Goal: Task Accomplishment & Management: Complete application form

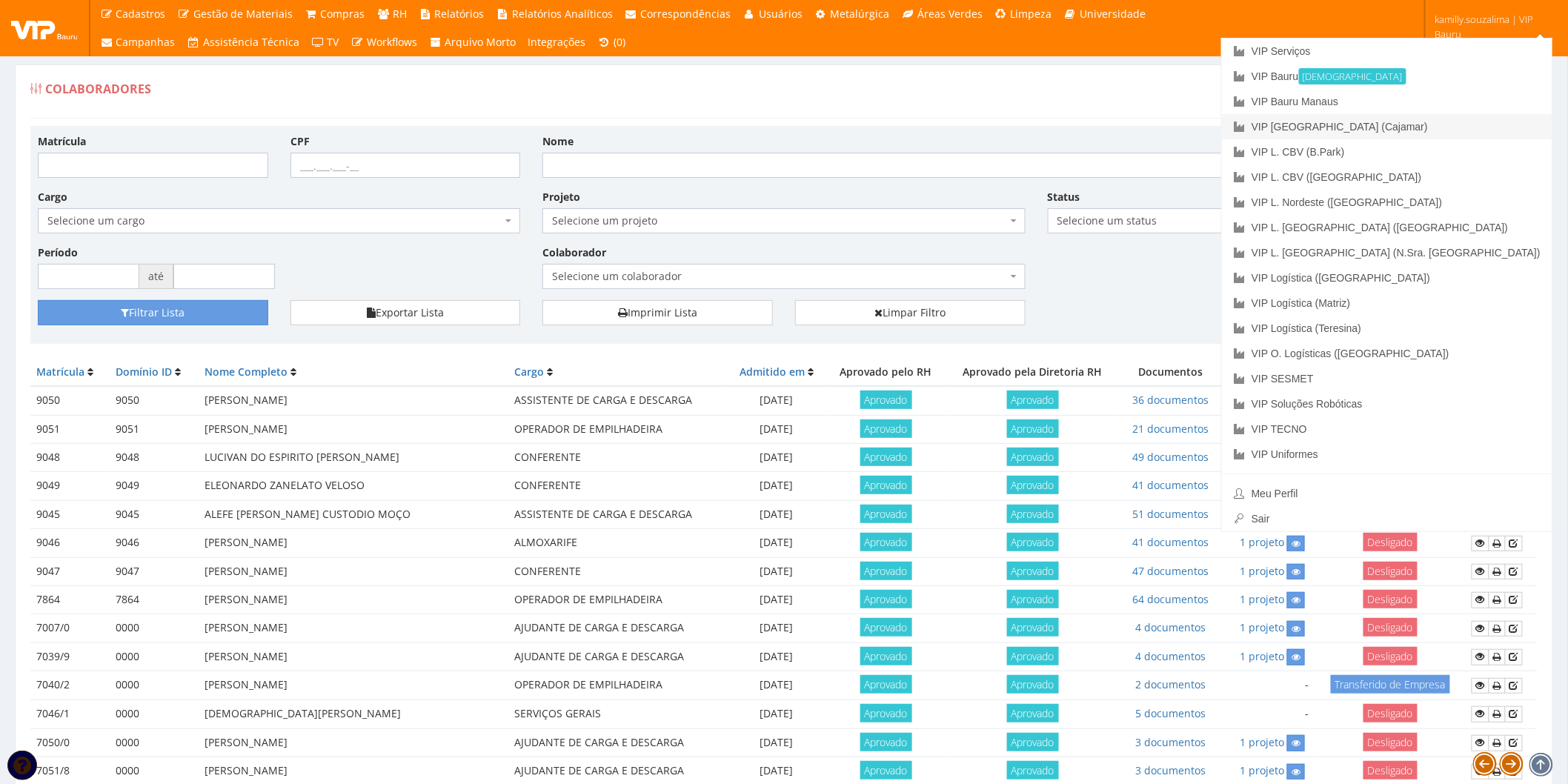
click at [1468, 125] on link "VIP [GEOGRAPHIC_DATA] (Cajamar)" at bounding box center [1387, 127] width 331 height 25
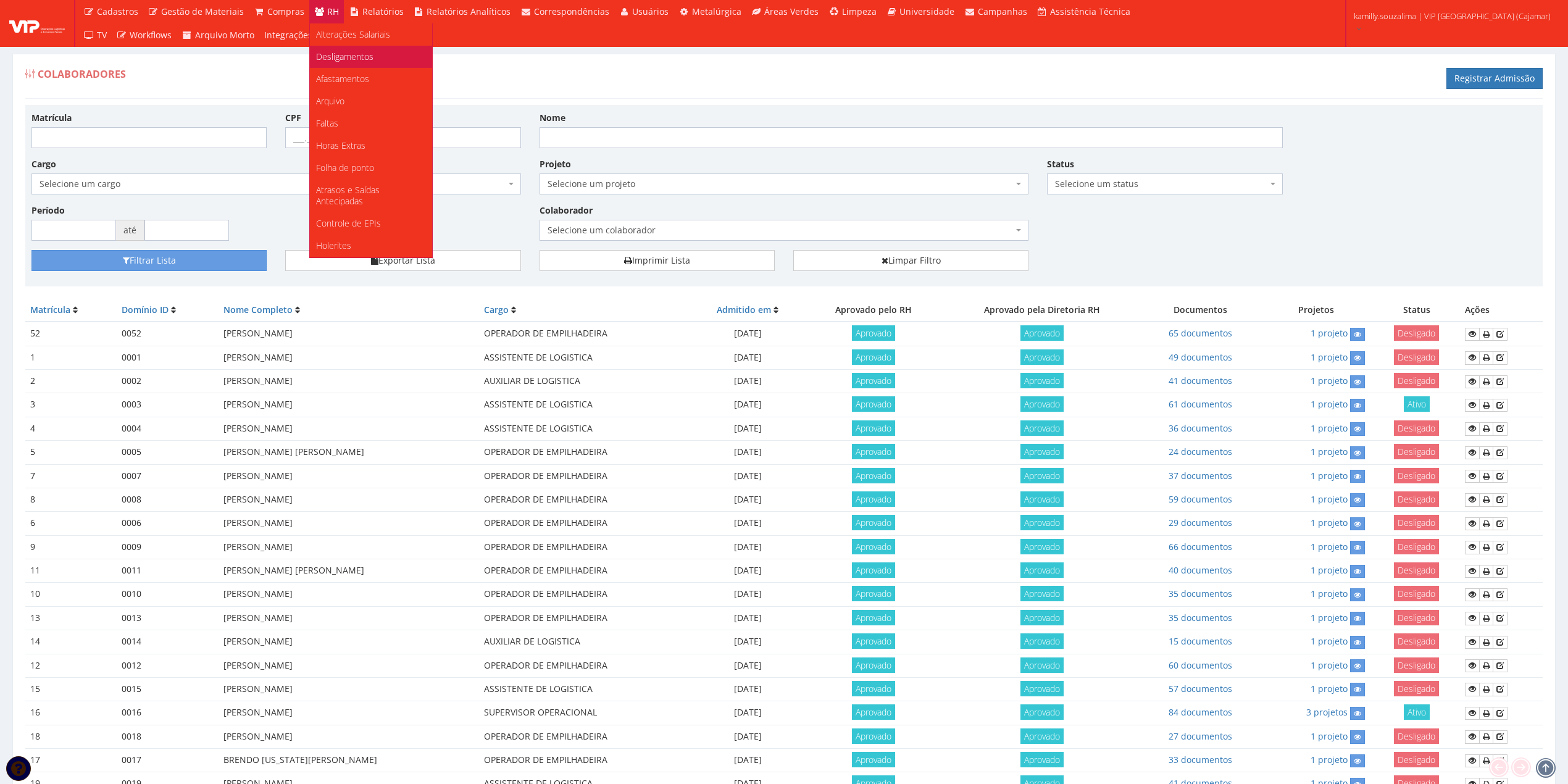
scroll to position [233, 0]
click at [353, 196] on span "Documentos" at bounding box center [341, 201] width 50 height 12
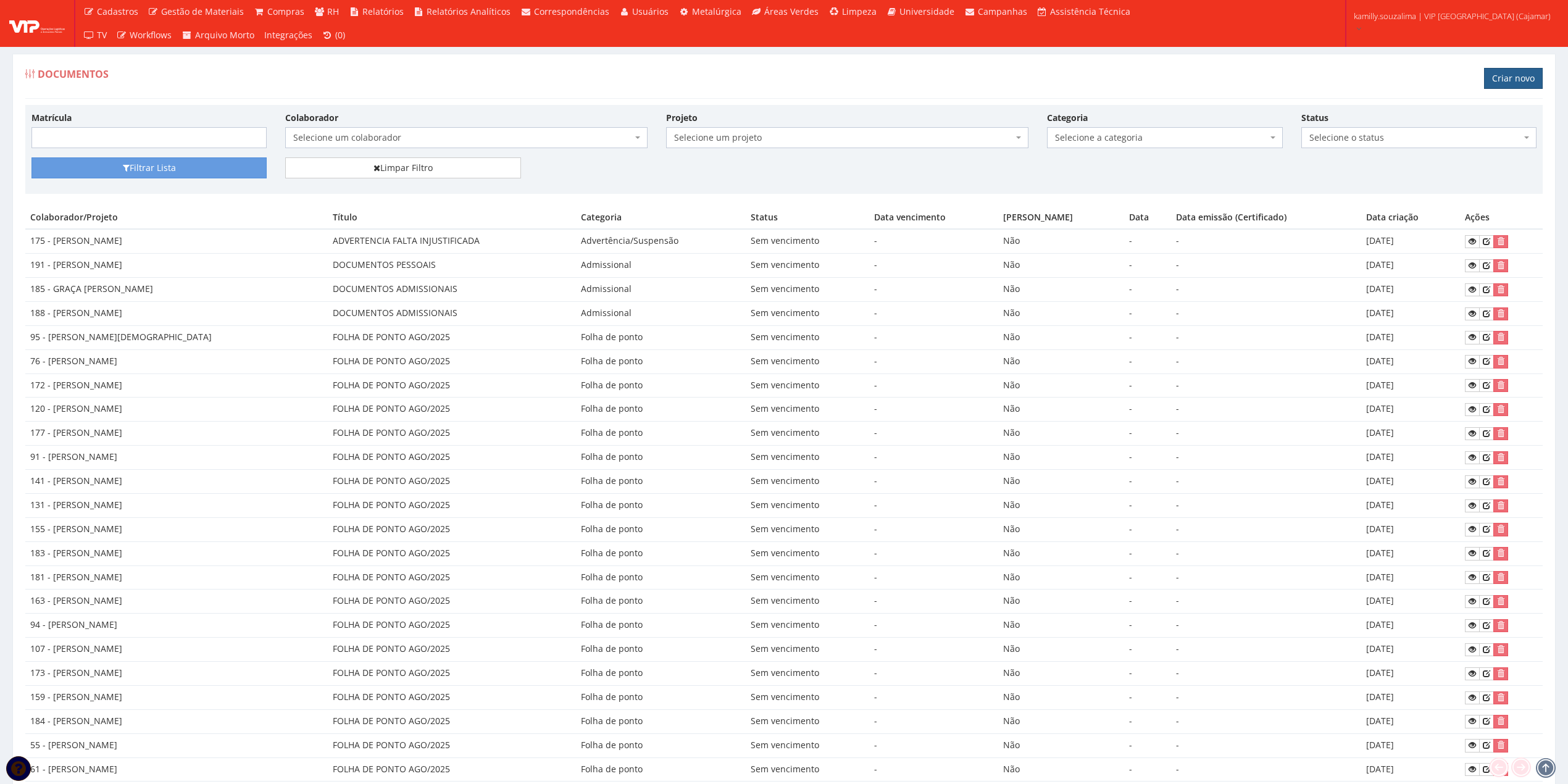
click at [1511, 74] on link "Criar novo" at bounding box center [1512, 78] width 59 height 21
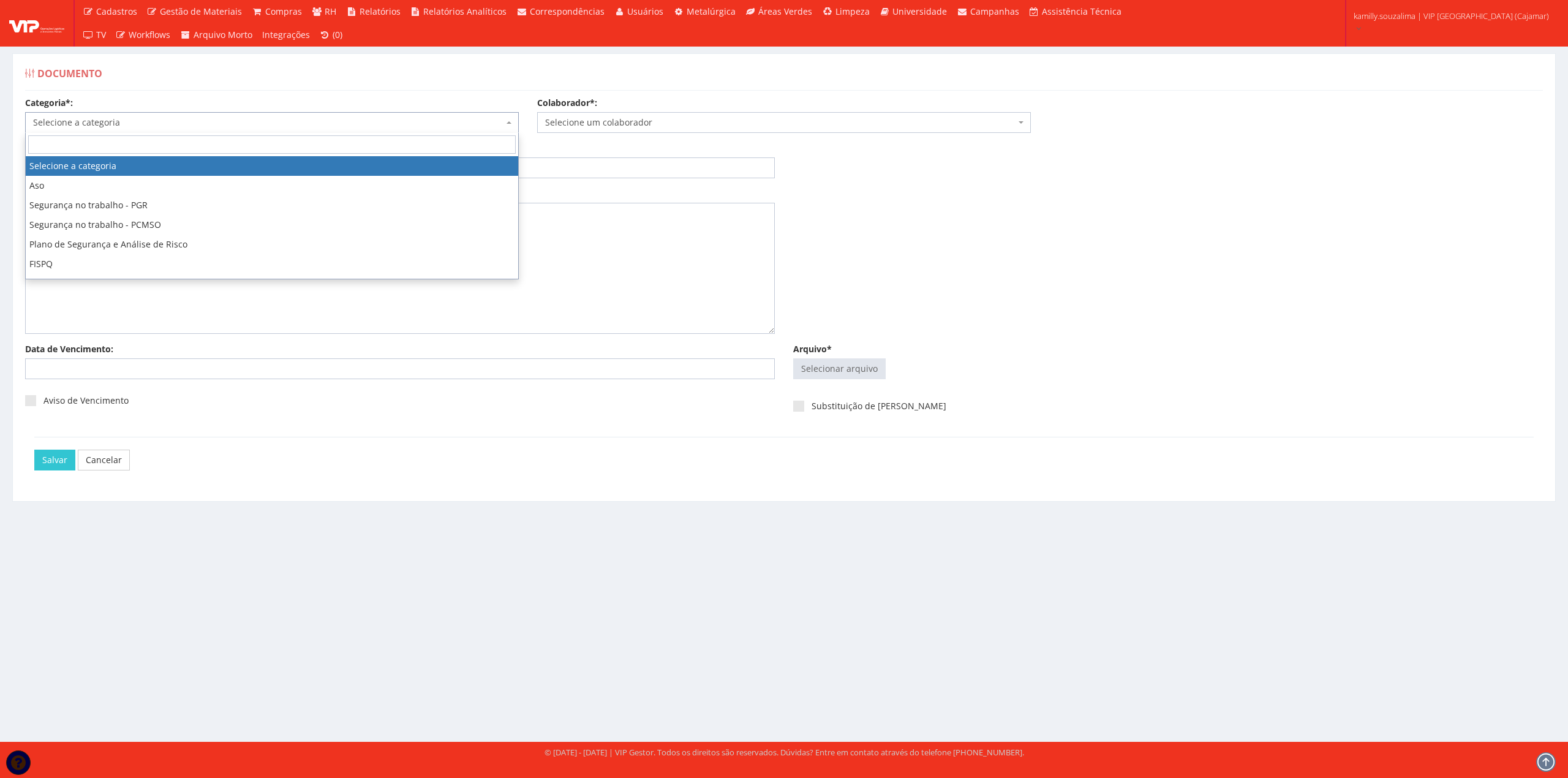
click at [363, 132] on body "Cadastros Clientes Unidades Subclientes Unidades de Subclientes Projetos Vagas …" at bounding box center [784, 389] width 1568 height 778
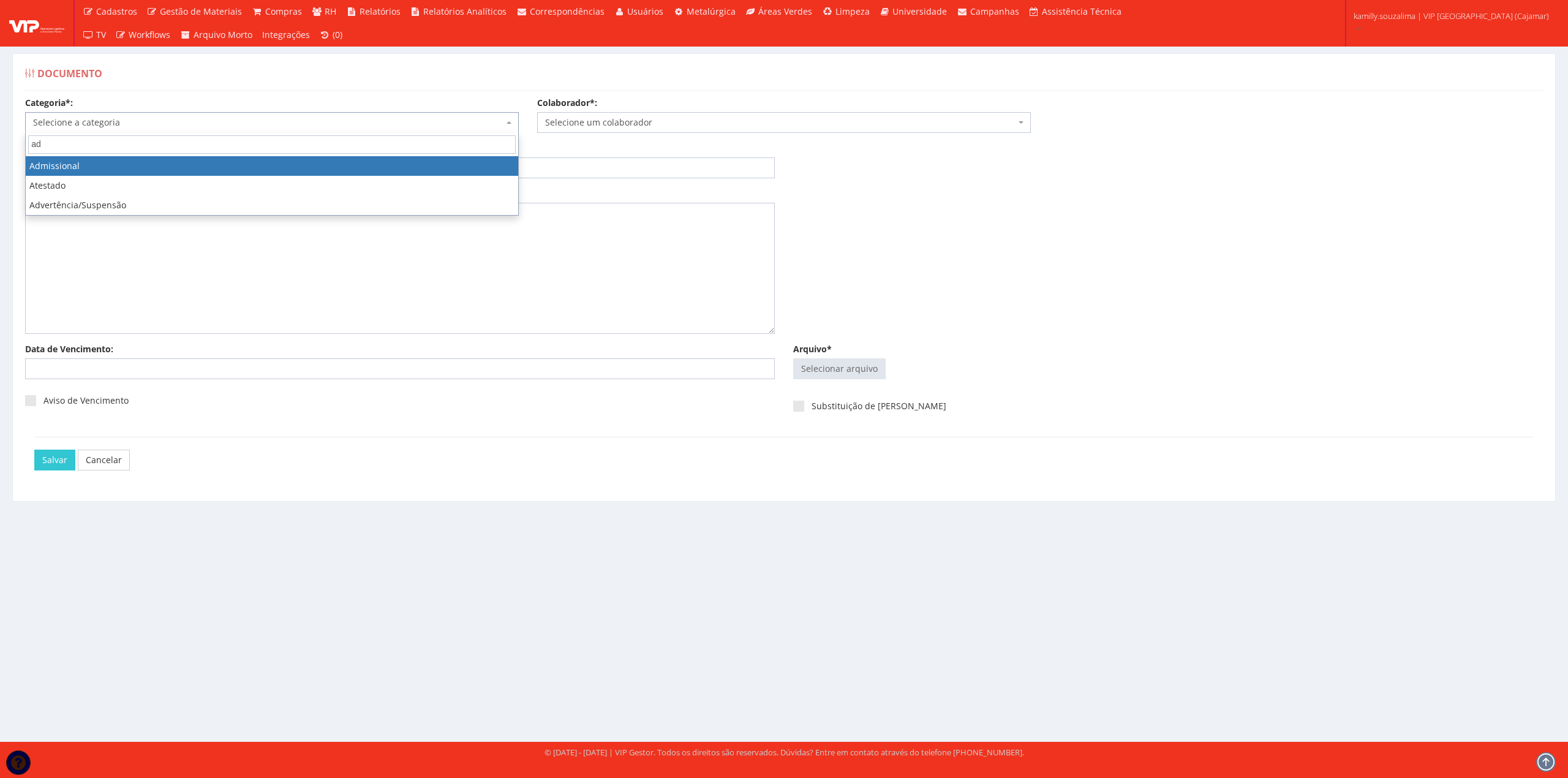
type input "ad"
select select "admissional"
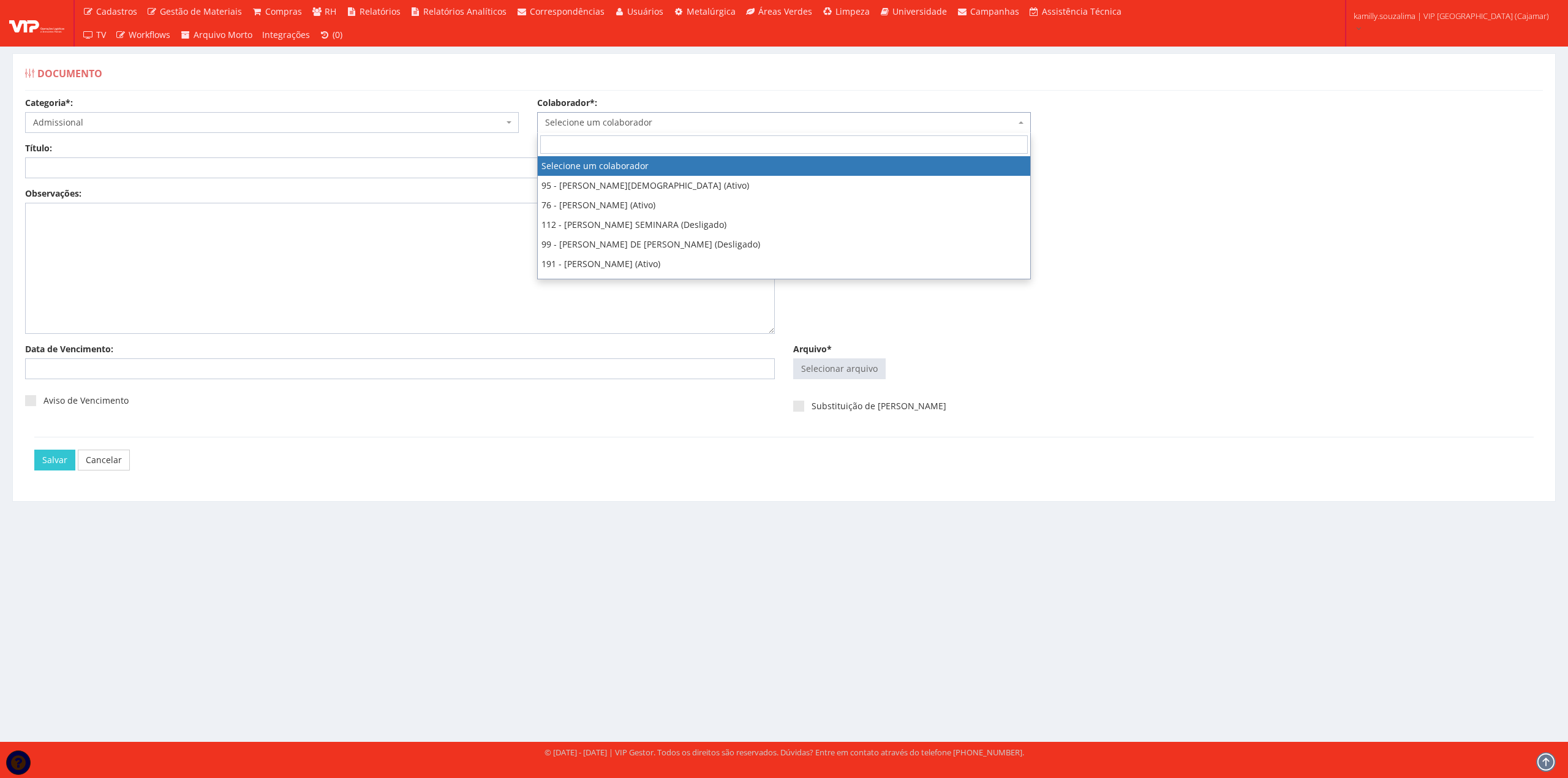
click at [610, 123] on span "Selecione um colaborador" at bounding box center [780, 123] width 470 height 12
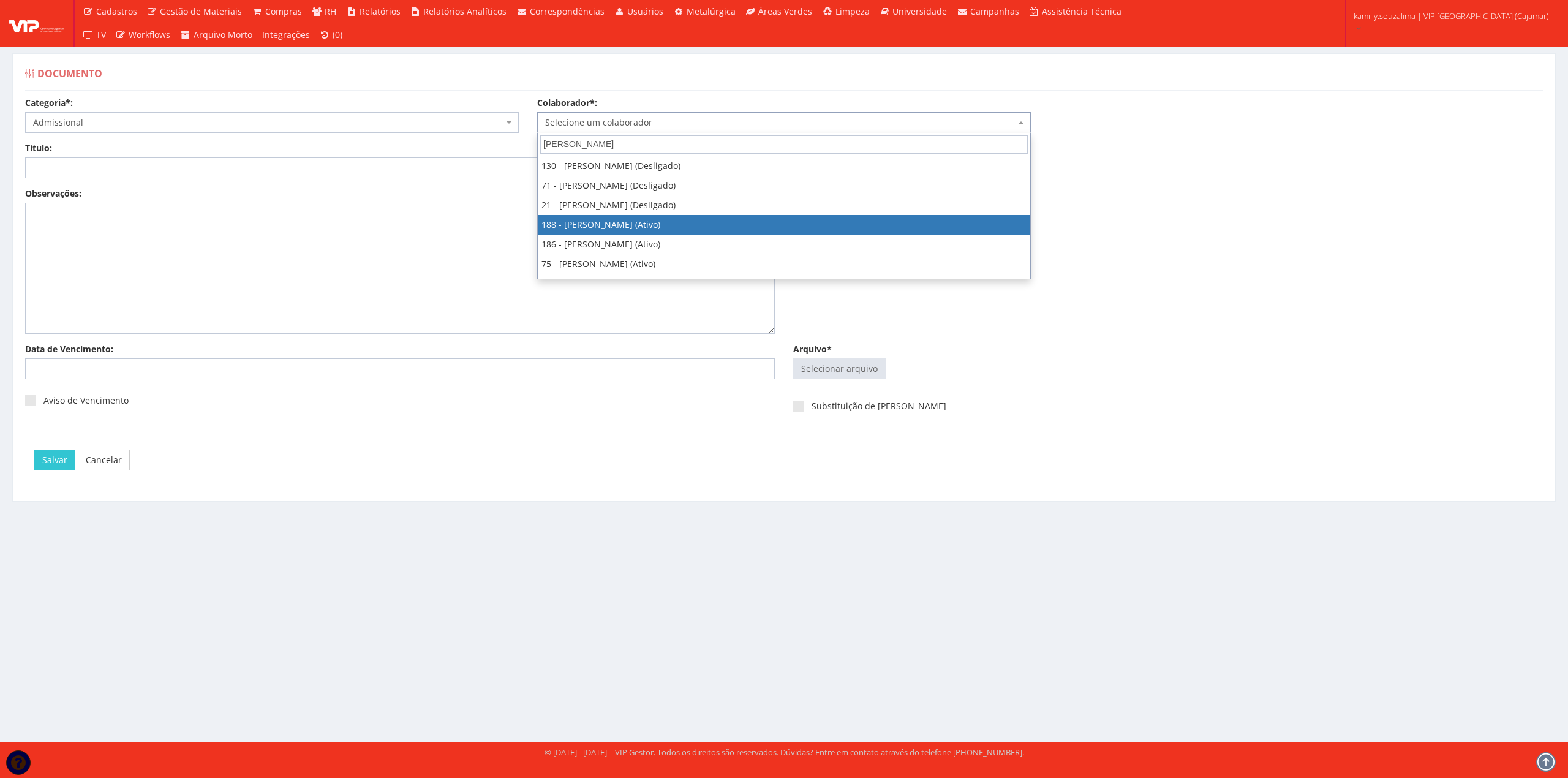
type input "henrique"
drag, startPoint x: 697, startPoint y: 225, endPoint x: 461, endPoint y: 186, distance: 239.2
select select "4086"
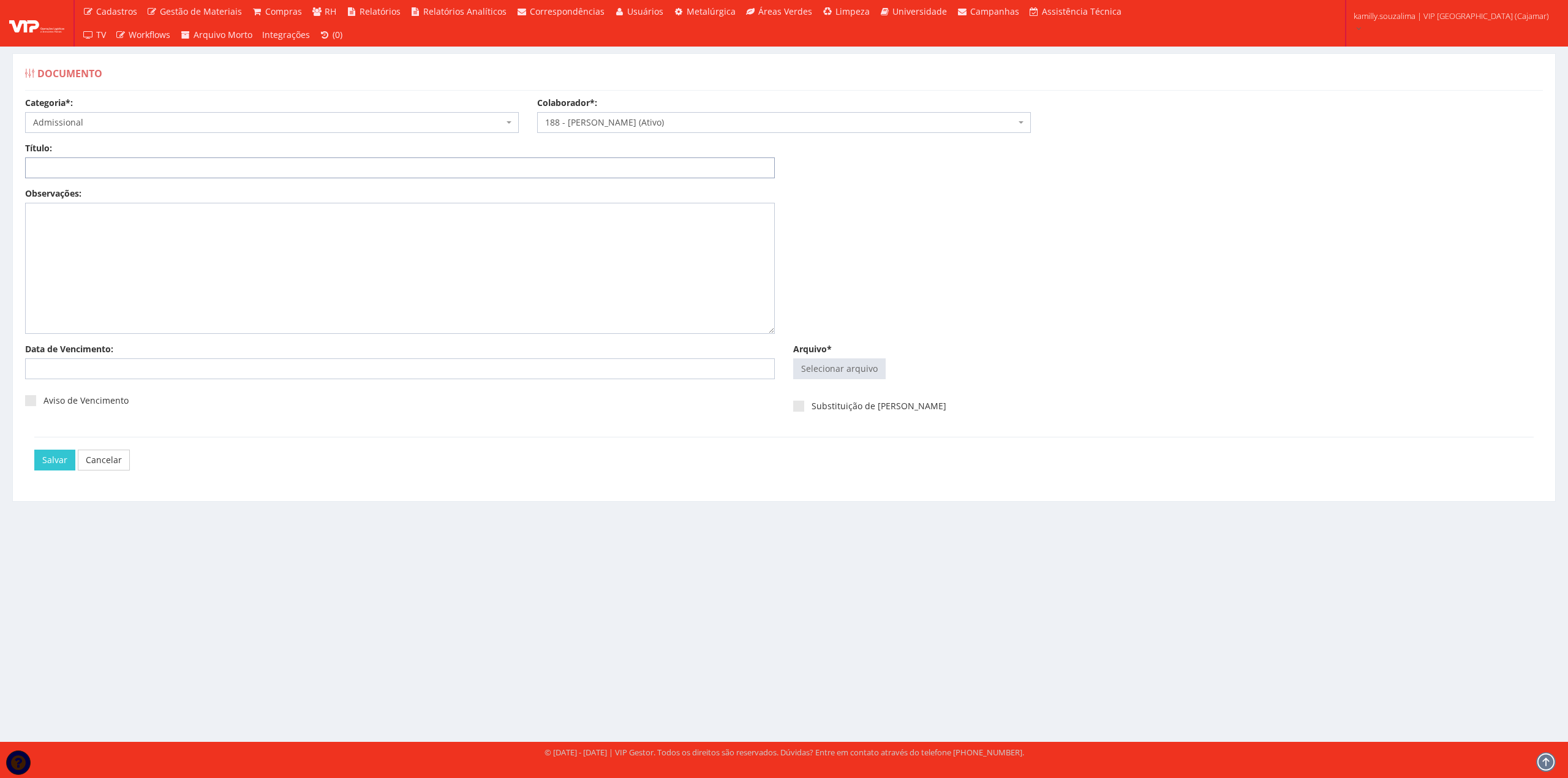
click at [301, 167] on input "Título:" at bounding box center [400, 168] width 750 height 21
type input "c"
type input "CONTRATO - MUDANÇA DE HORÁRIO"
click at [824, 373] on input "Arquivo*" at bounding box center [840, 368] width 92 height 19
type input "C:\fakepath\DOCS HENRIQUE RABELO LEANDRO - Clicksign.pdf"
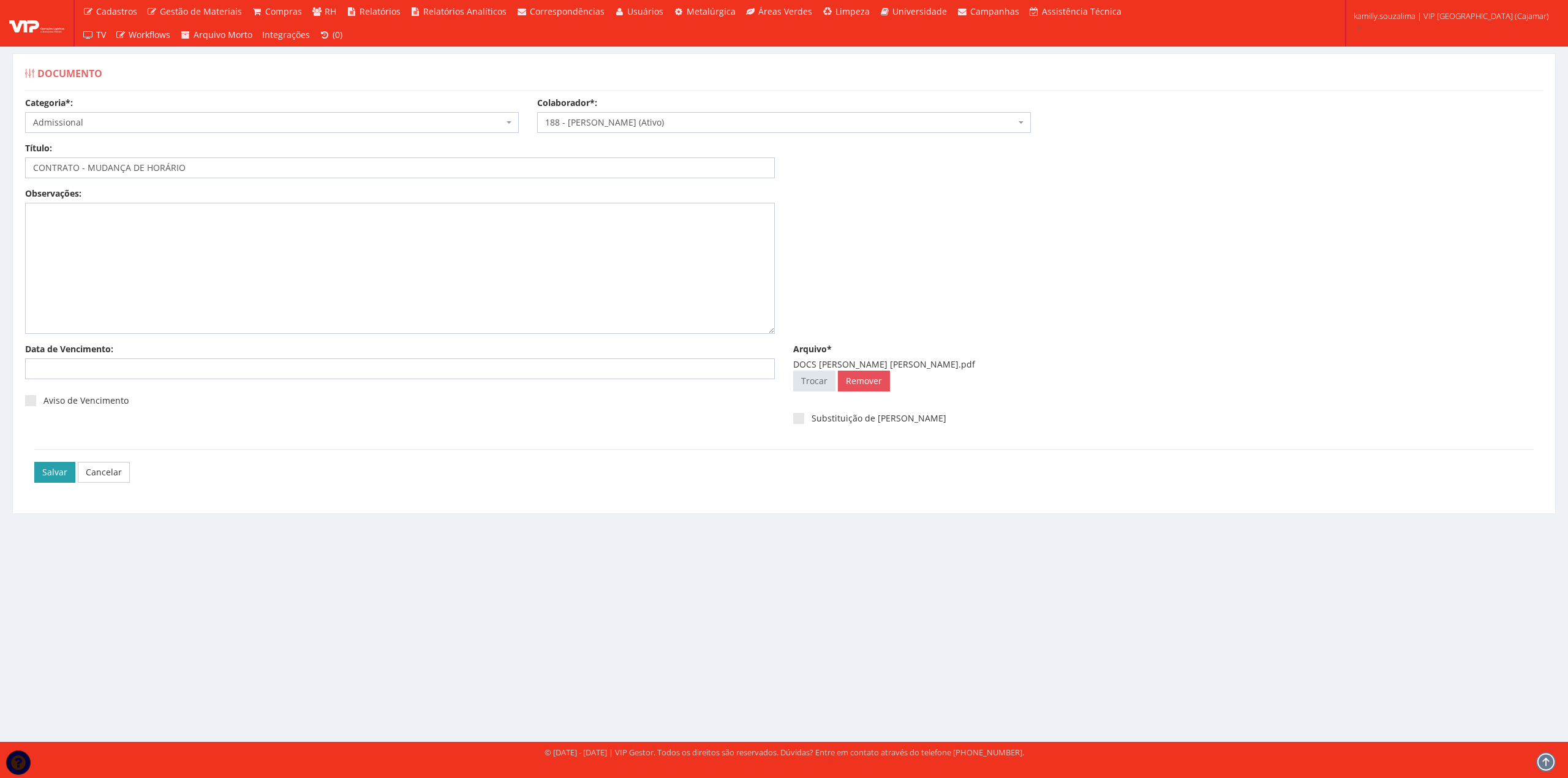
click at [47, 477] on input "Salvar" at bounding box center [54, 472] width 41 height 21
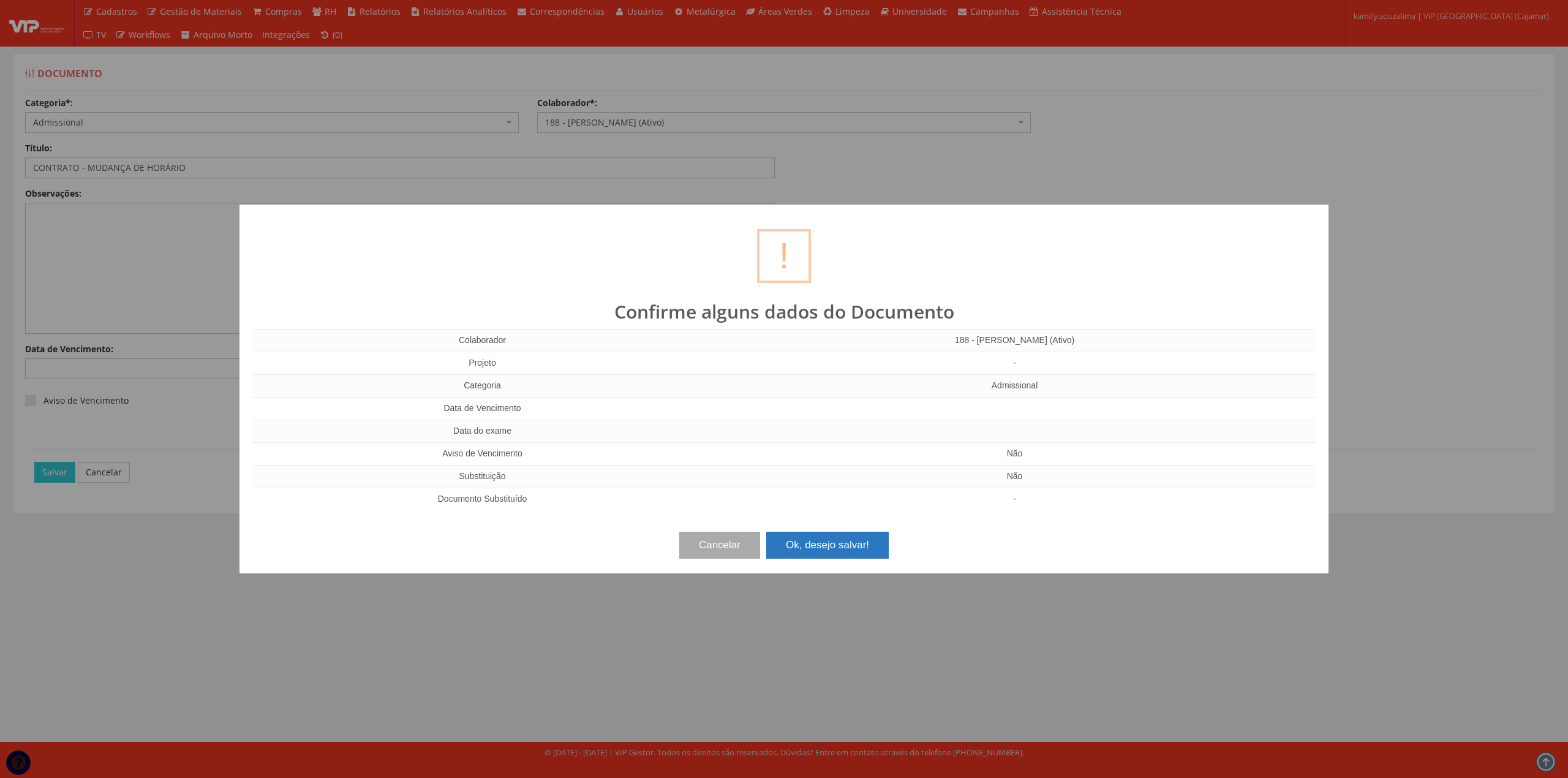
click at [848, 557] on button "Ok, desejo salvar!" at bounding box center [827, 545] width 123 height 27
